Goal: Transaction & Acquisition: Purchase product/service

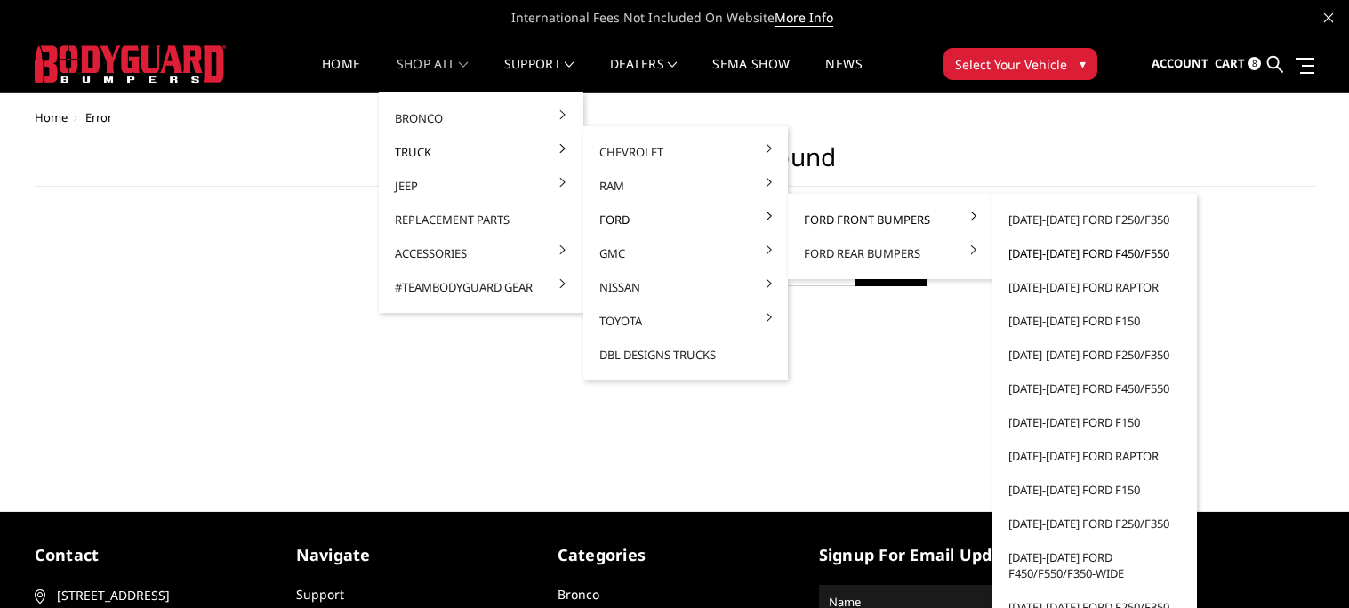
click at [1086, 260] on link "[DATE]-[DATE] Ford F450/F550" at bounding box center [1095, 254] width 190 height 34
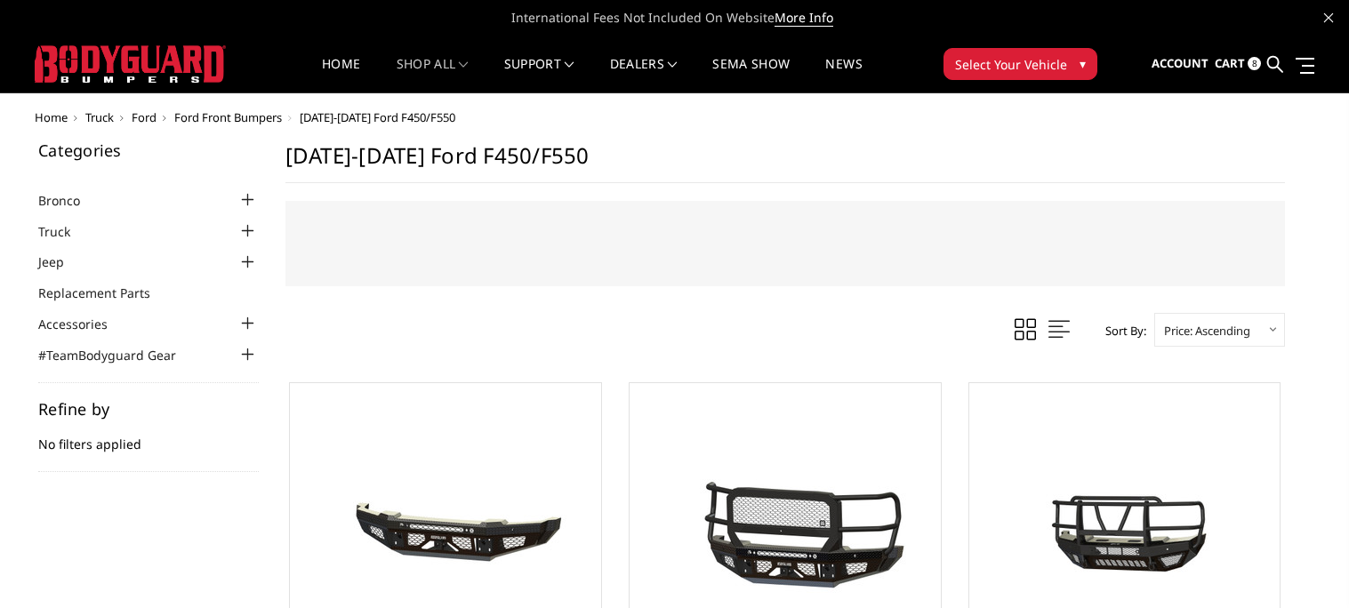
scroll to position [10, 0]
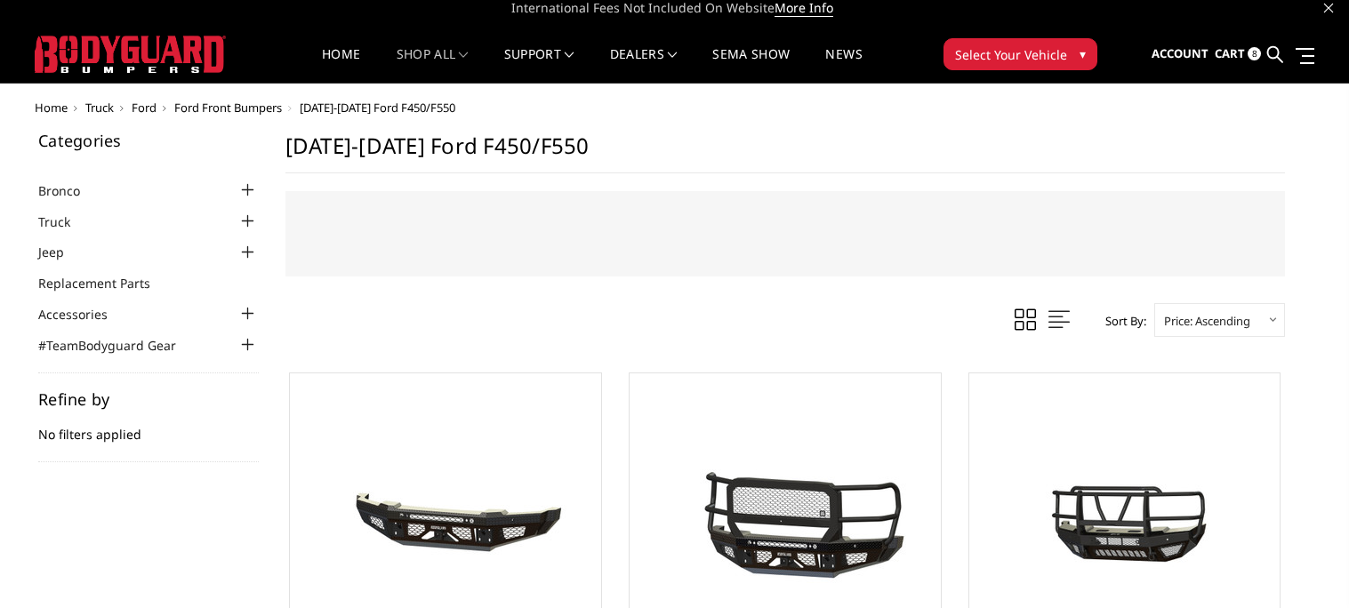
click at [1213, 326] on select "Featured Items Newest Items Best Selling A to Z Z to A By Review Price: Ascendi…" at bounding box center [1220, 320] width 131 height 34
select select "pricedesc"
click at [1155, 303] on select "Featured Items Newest Items Best Selling A to Z Z to A By Review Price: Ascendi…" at bounding box center [1220, 320] width 131 height 34
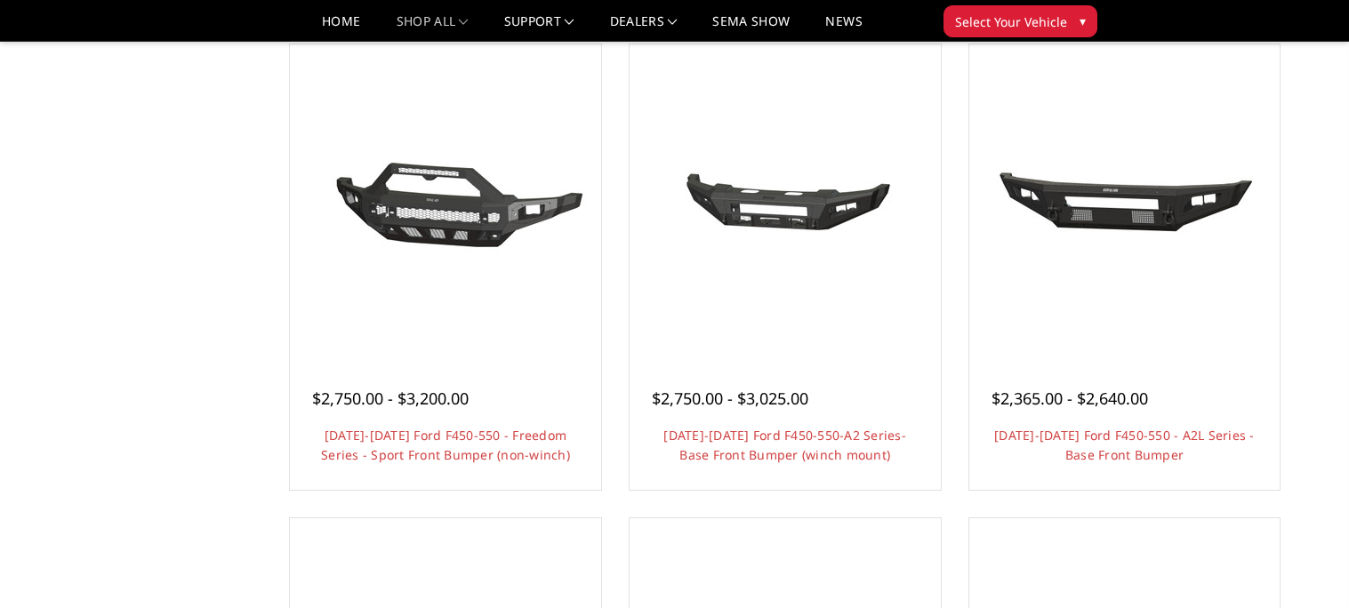
scroll to position [766, 0]
